Goal: Task Accomplishment & Management: Use online tool/utility

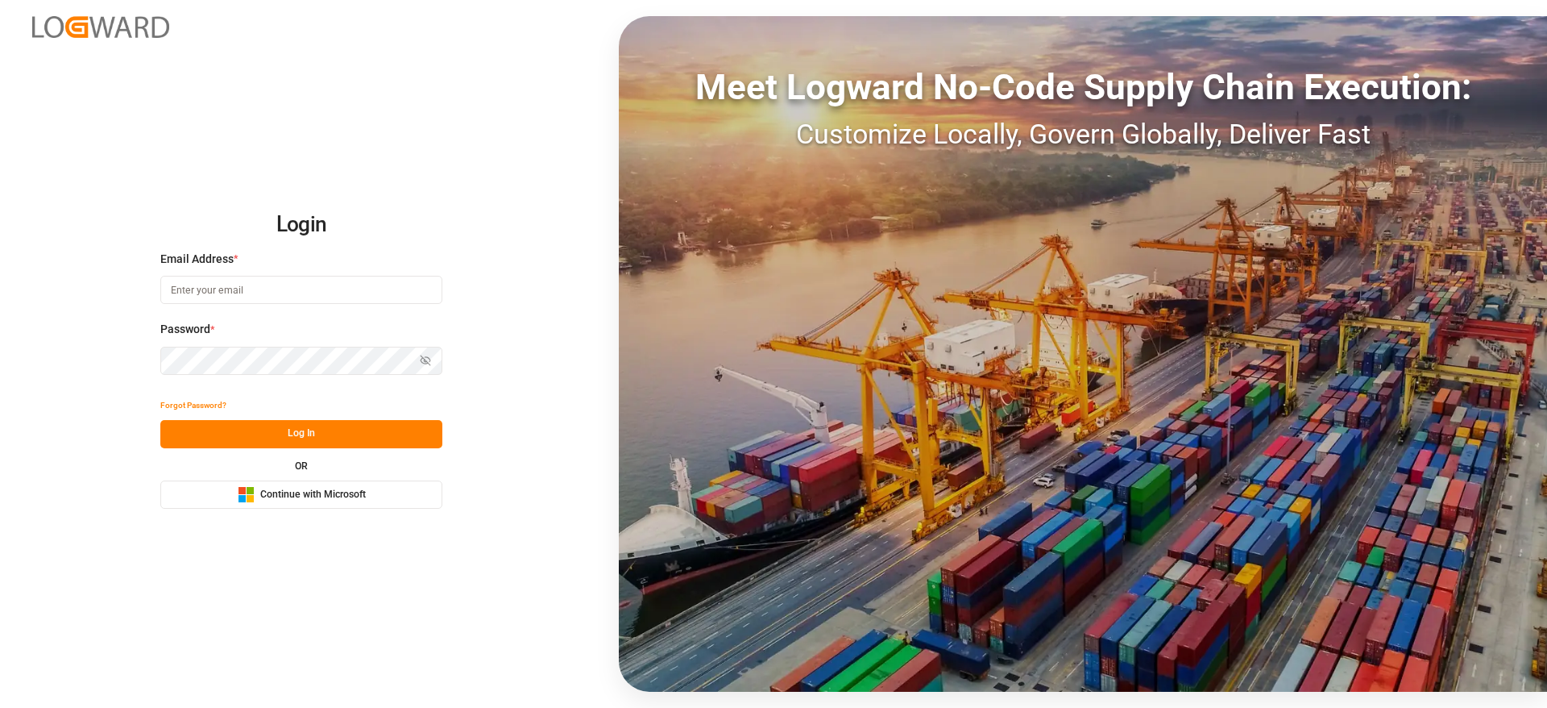
click at [266, 488] on span "Continue with Microsoft" at bounding box center [313, 495] width 106 height 15
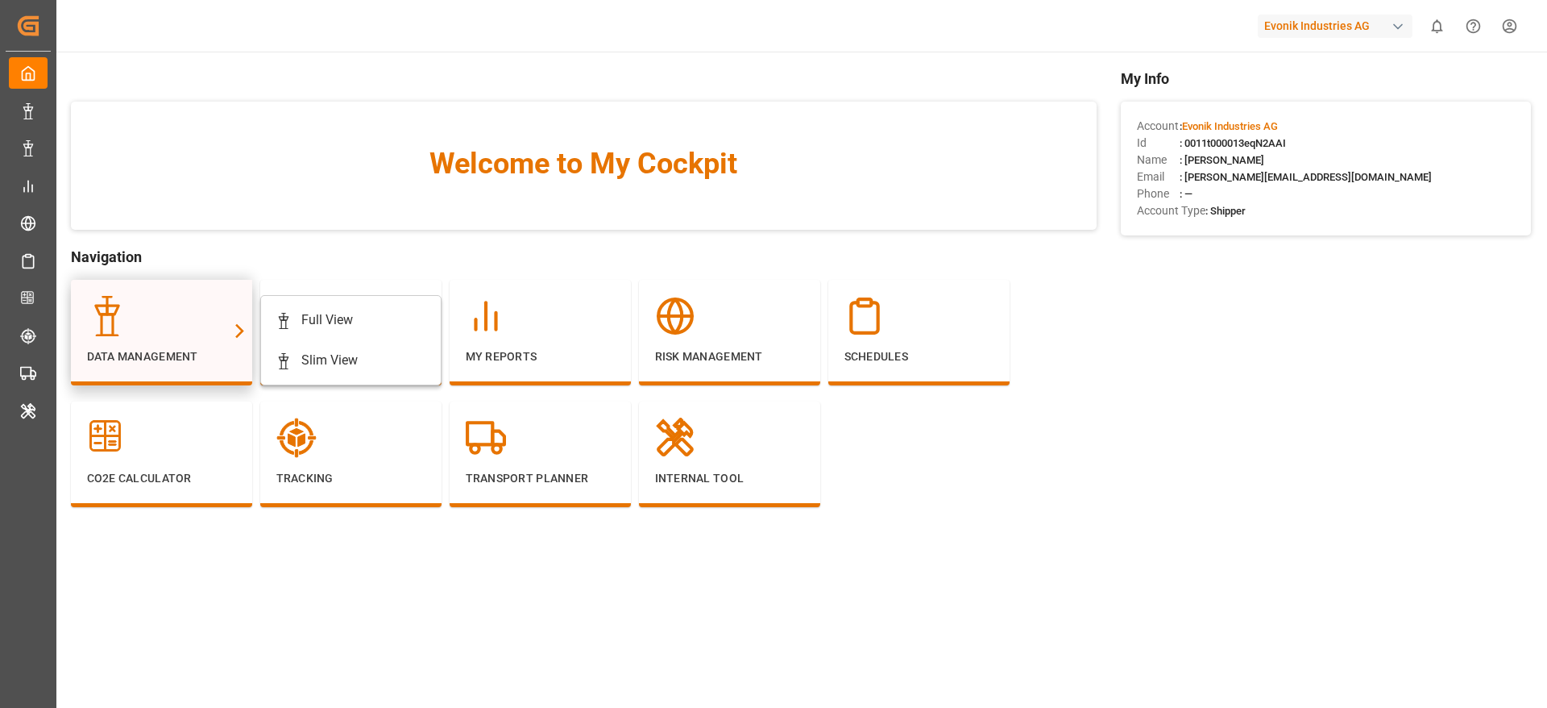
click at [145, 314] on div at bounding box center [161, 316] width 149 height 40
click at [338, 315] on div "Full View" at bounding box center [327, 319] width 52 height 19
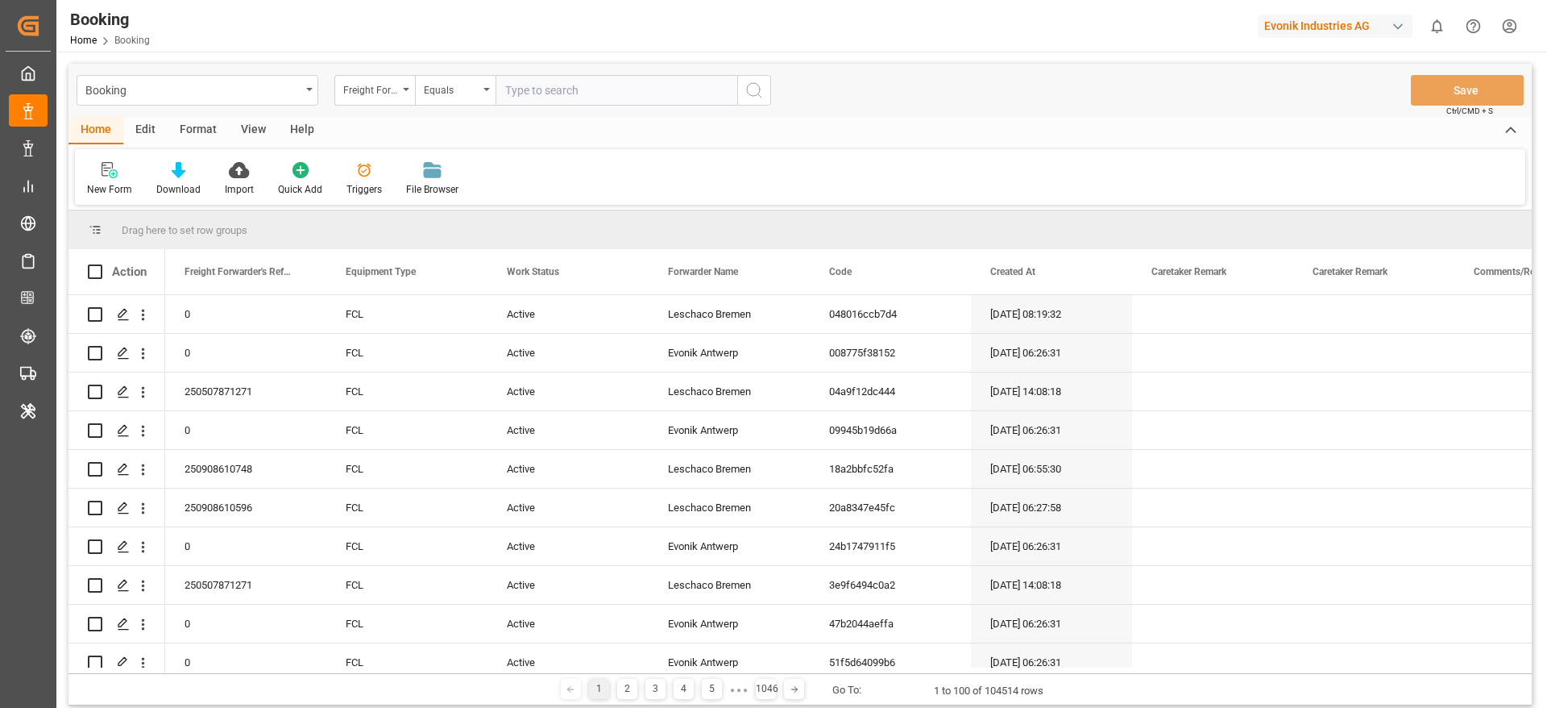
click at [197, 128] on div "Format" at bounding box center [198, 130] width 61 height 27
click at [111, 185] on div "Filter Rows" at bounding box center [111, 189] width 48 height 15
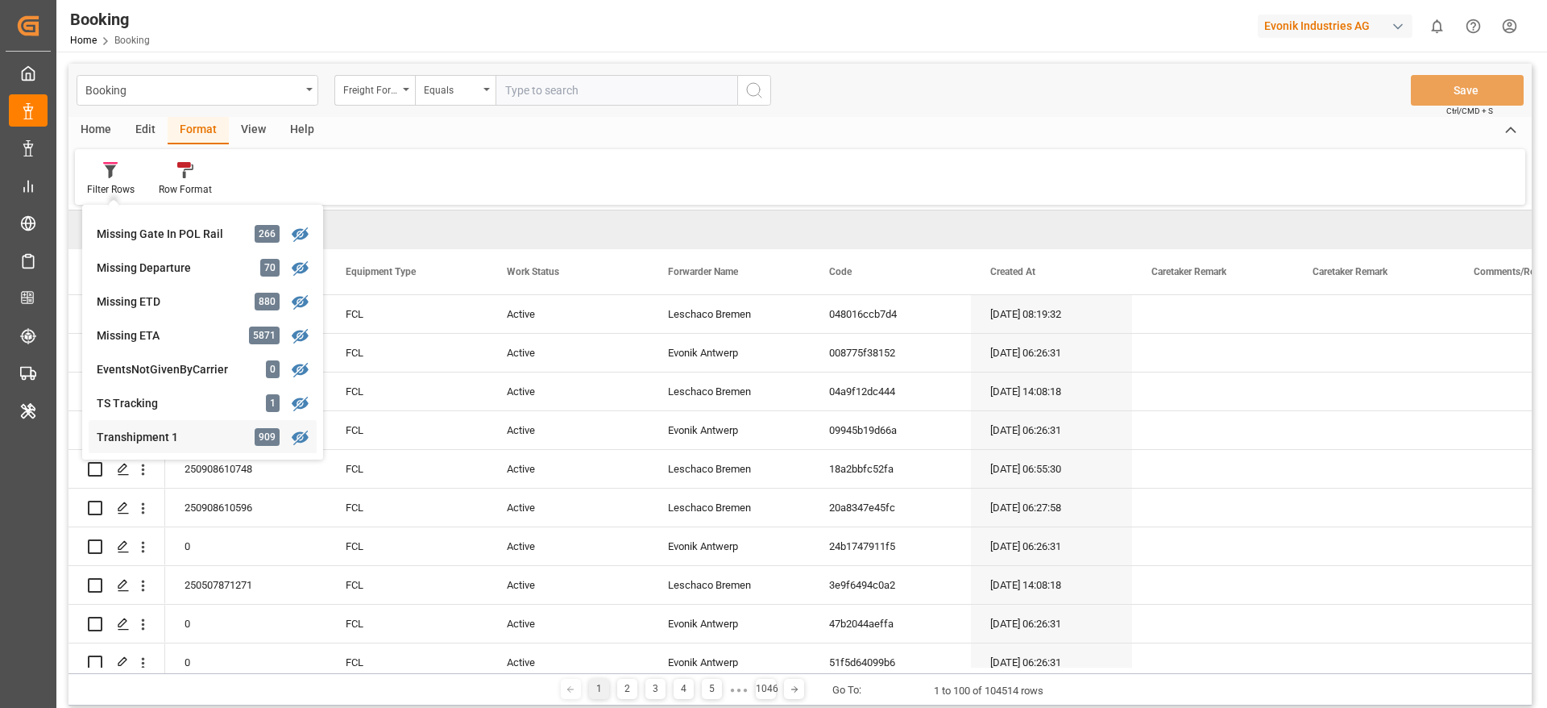
scroll to position [371, 0]
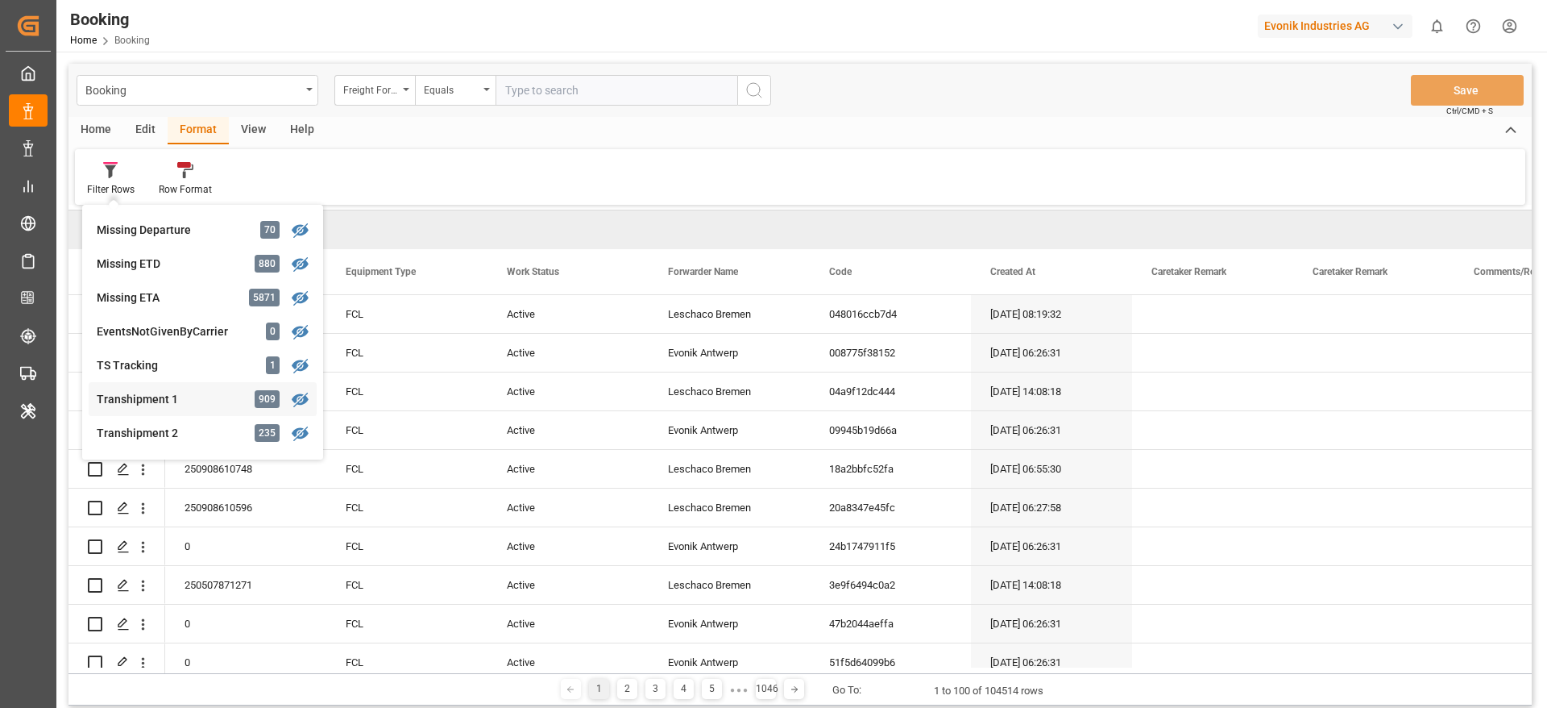
click at [175, 406] on div "Transhipment 1" at bounding box center [167, 399] width 141 height 17
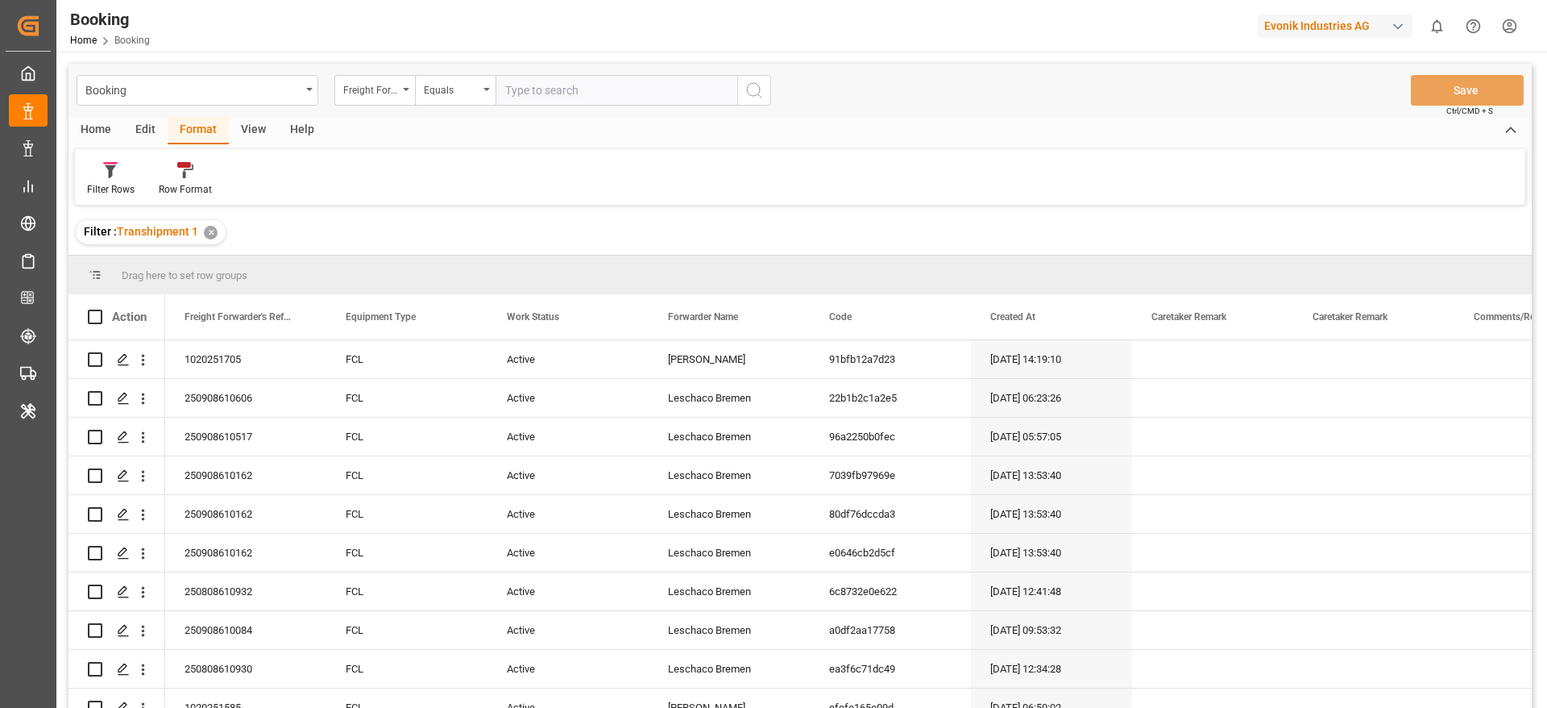
click at [247, 128] on div "View" at bounding box center [253, 130] width 49 height 27
click at [106, 187] on div "Default" at bounding box center [102, 189] width 31 height 15
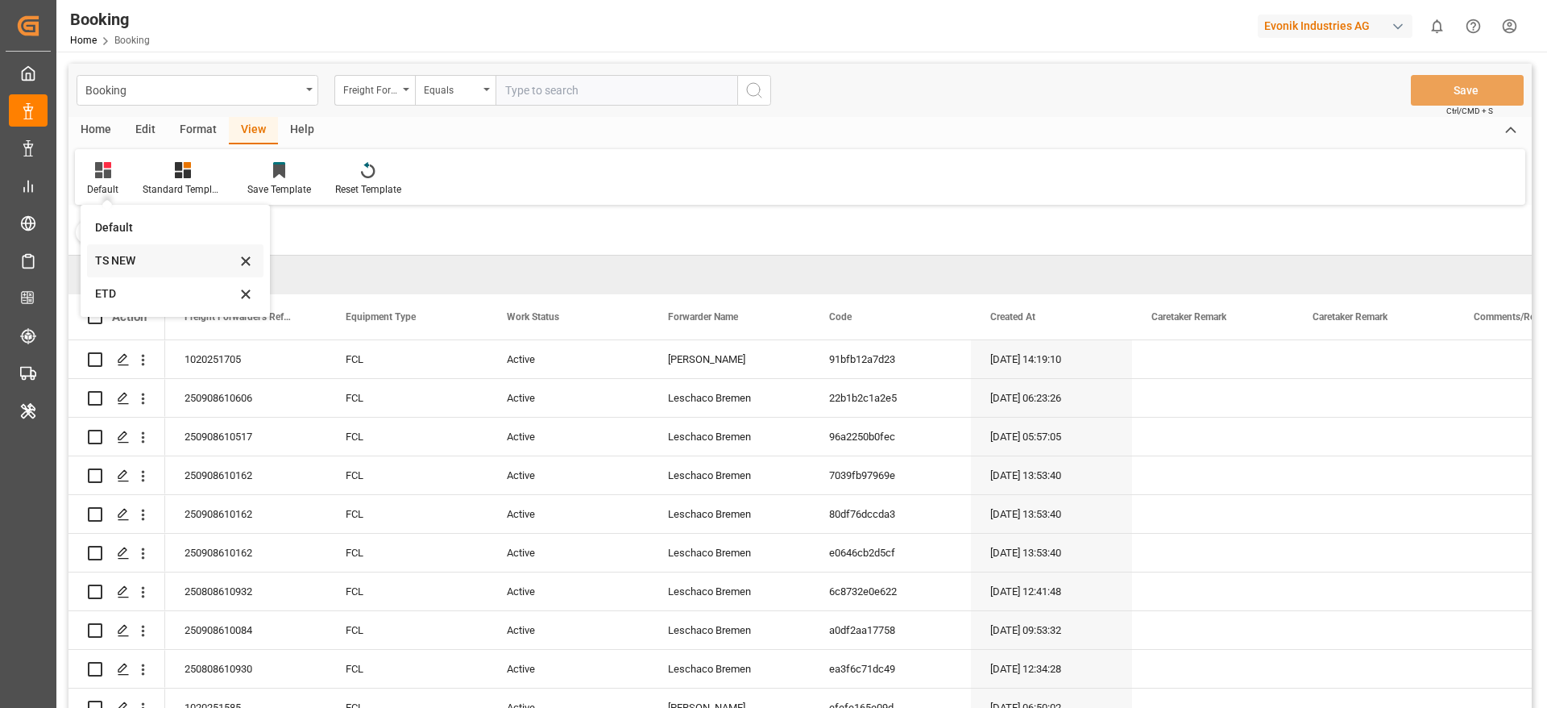
click at [138, 266] on div "TS NEW" at bounding box center [165, 260] width 141 height 17
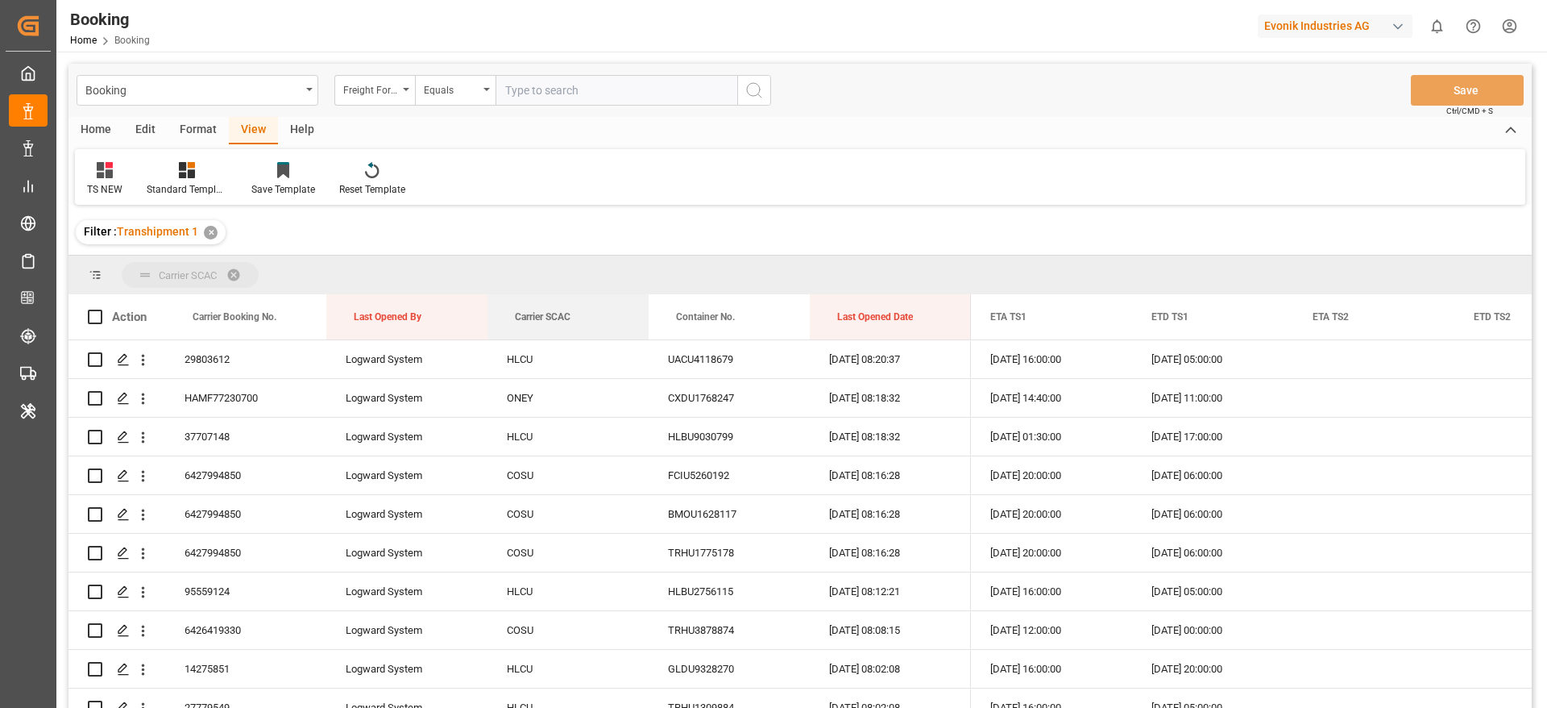
drag, startPoint x: 525, startPoint y: 309, endPoint x: 512, endPoint y: 284, distance: 27.4
